Goal: Subscribe to service/newsletter

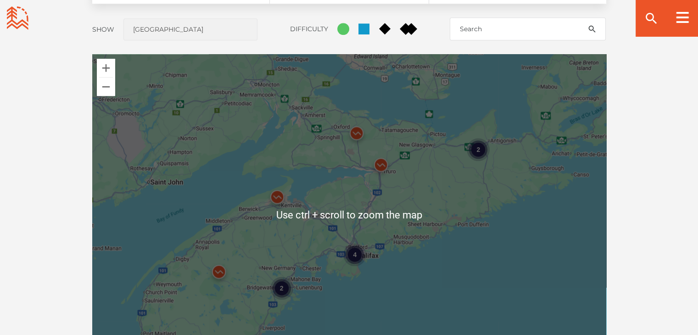
scroll to position [789, 0]
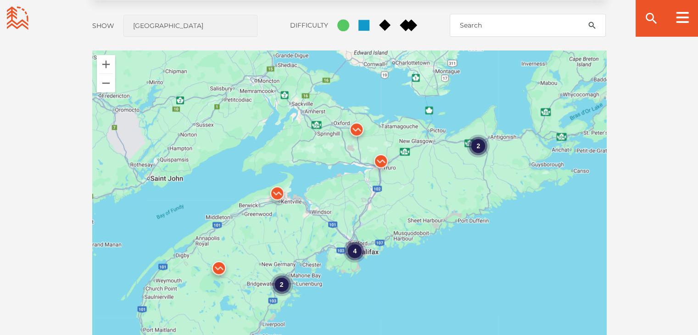
click at [274, 198] on img at bounding box center [277, 196] width 28 height 28
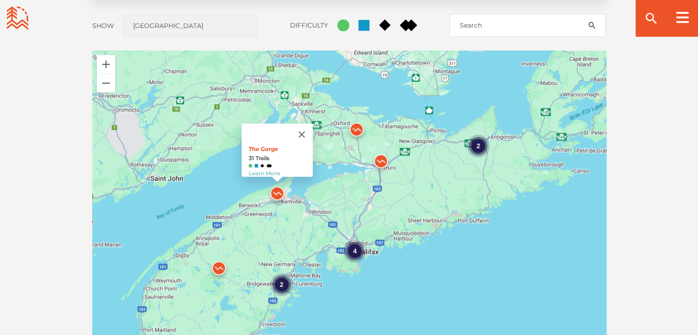
click at [363, 133] on img at bounding box center [357, 132] width 28 height 28
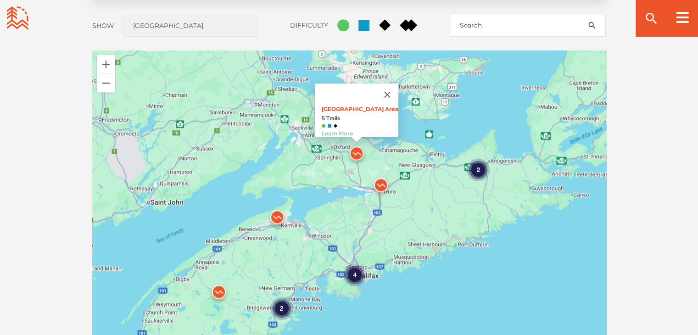
click at [219, 290] on img at bounding box center [219, 294] width 28 height 28
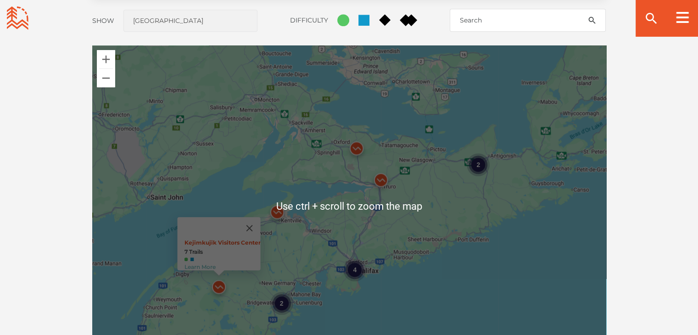
scroll to position [849, 0]
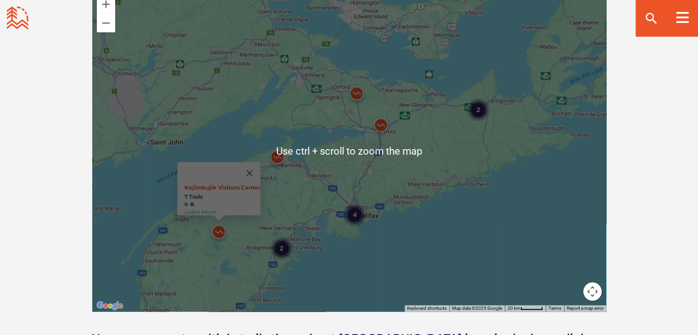
click at [484, 219] on div "4 2 2 Kejimkujik Visitors Center 7 Trails Learn More" at bounding box center [349, 150] width 514 height 321
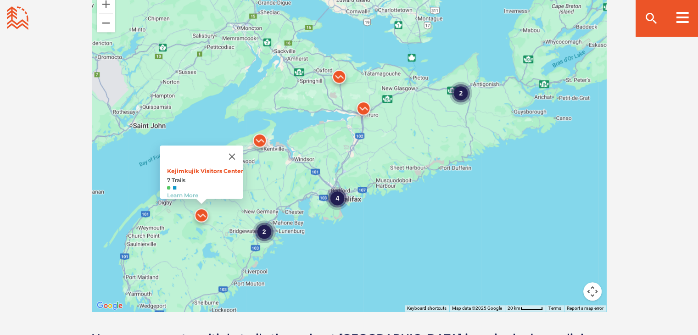
drag, startPoint x: 490, startPoint y: 161, endPoint x: 472, endPoint y: 145, distance: 24.1
click at [472, 145] on div "4 2 2 Kejimkujik Visitors Center 7 Trails Learn More" at bounding box center [349, 150] width 514 height 321
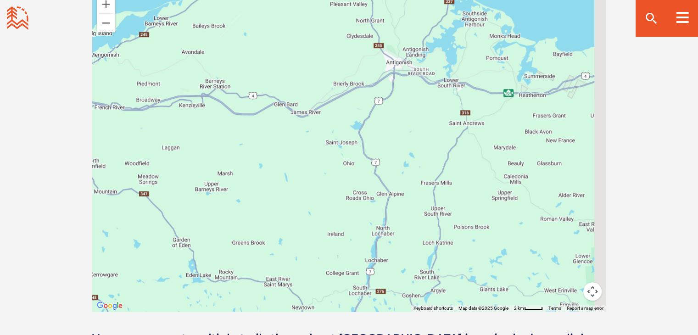
drag, startPoint x: 433, startPoint y: 63, endPoint x: 324, endPoint y: 356, distance: 312.3
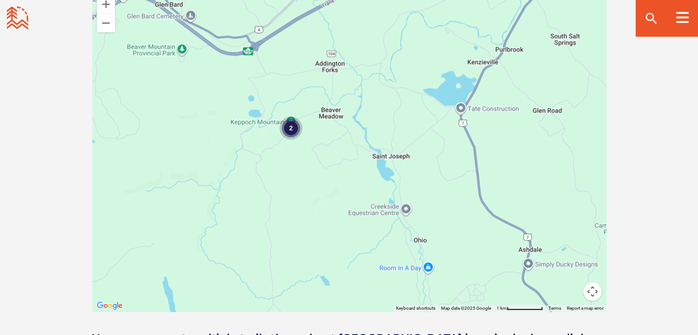
drag, startPoint x: 313, startPoint y: 133, endPoint x: 291, endPoint y: 236, distance: 105.6
click at [291, 236] on div "2 Kejimkujik Visitors Center 7 Trails Learn More" at bounding box center [349, 150] width 514 height 321
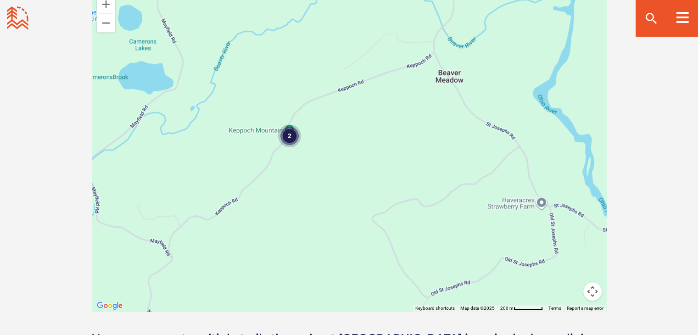
drag, startPoint x: 299, startPoint y: 106, endPoint x: 295, endPoint y: 276, distance: 169.3
click at [295, 276] on div "2 Kejimkujik Visitors Center 7 Trails Learn More" at bounding box center [349, 150] width 514 height 321
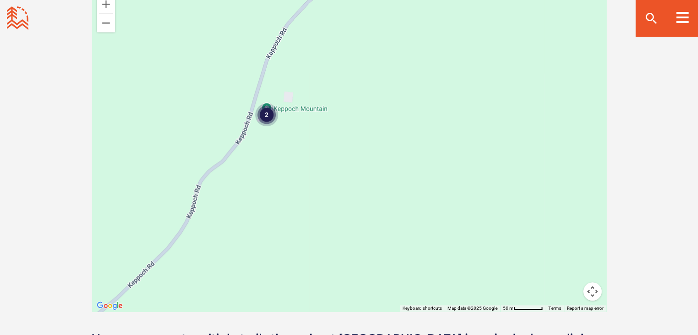
drag, startPoint x: 256, startPoint y: 149, endPoint x: 285, endPoint y: 270, distance: 124.9
click at [285, 270] on div "2 Kejimkujik Visitors Center 7 Trails Learn More" at bounding box center [349, 150] width 514 height 321
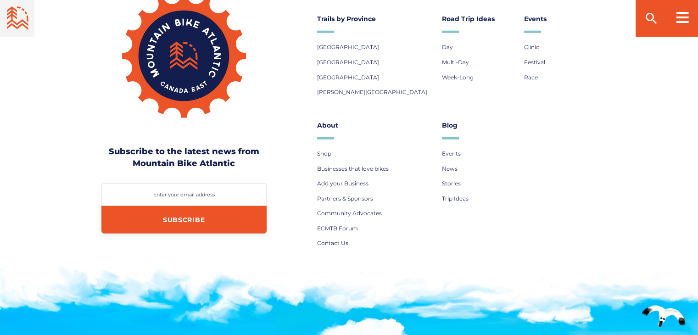
scroll to position [2557, 0]
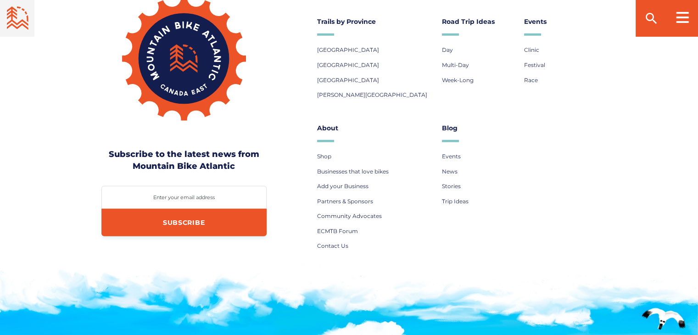
click at [188, 194] on label "Enter your email address" at bounding box center [183, 197] width 165 height 6
click at [188, 186] on input "Enter your email address" at bounding box center [183, 197] width 165 height 23
type input "[EMAIL_ADDRESS][DOMAIN_NAME]"
click at [178, 209] on input "Subscribe" at bounding box center [183, 223] width 165 height 28
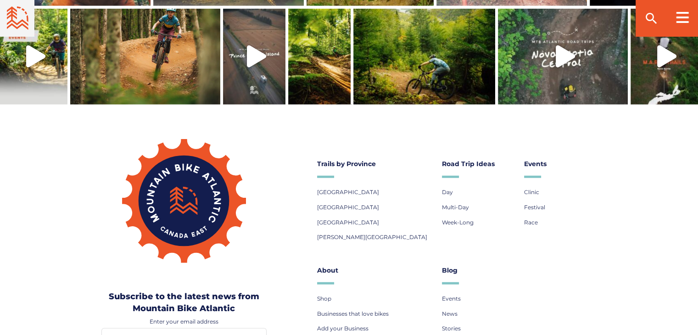
scroll to position [2421, 0]
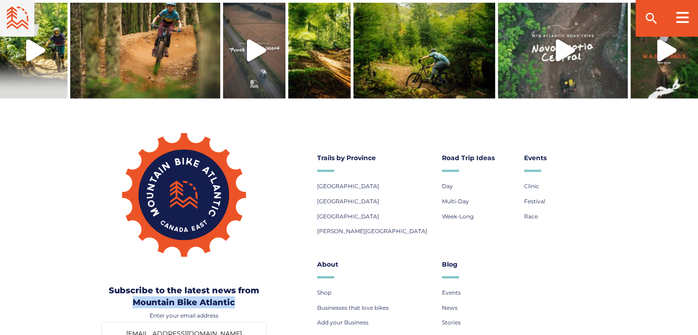
drag, startPoint x: 241, startPoint y: 275, endPoint x: 134, endPoint y: 278, distance: 107.4
click at [134, 284] on h3 "Subscribe to the latest news from Mountain Bike Atlantic" at bounding box center [183, 296] width 165 height 24
copy h3 "Mountain Bike Atlantic"
